Goal: Task Accomplishment & Management: Use online tool/utility

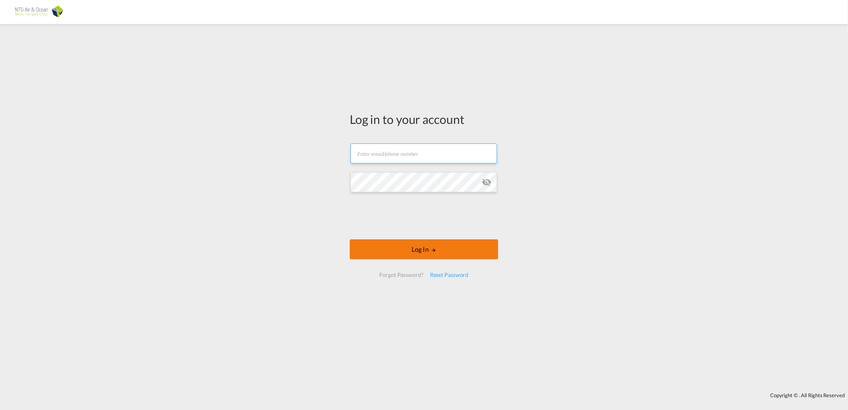
type input "rla@ntgairocean.com"
click at [416, 252] on button "Log In" at bounding box center [424, 249] width 149 height 20
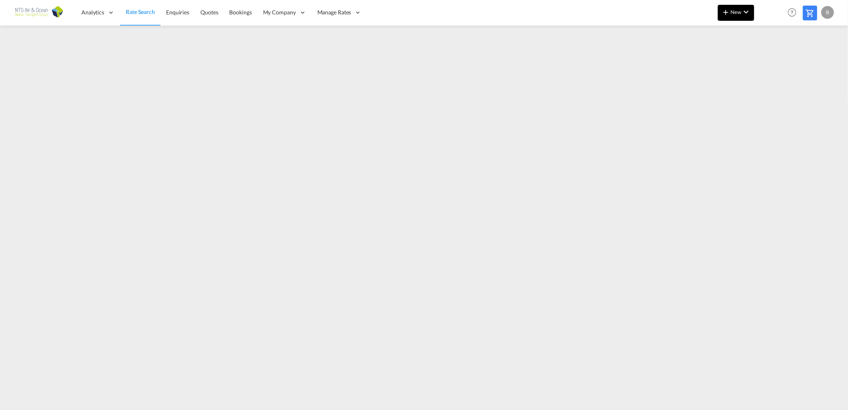
click at [733, 13] on span "New" at bounding box center [736, 12] width 30 height 6
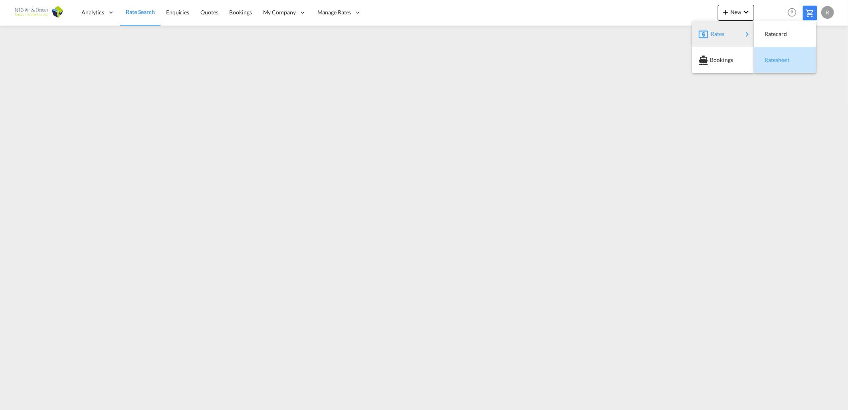
click at [764, 57] on div "Ratesheet" at bounding box center [785, 60] width 49 height 20
